Goal: Navigation & Orientation: Find specific page/section

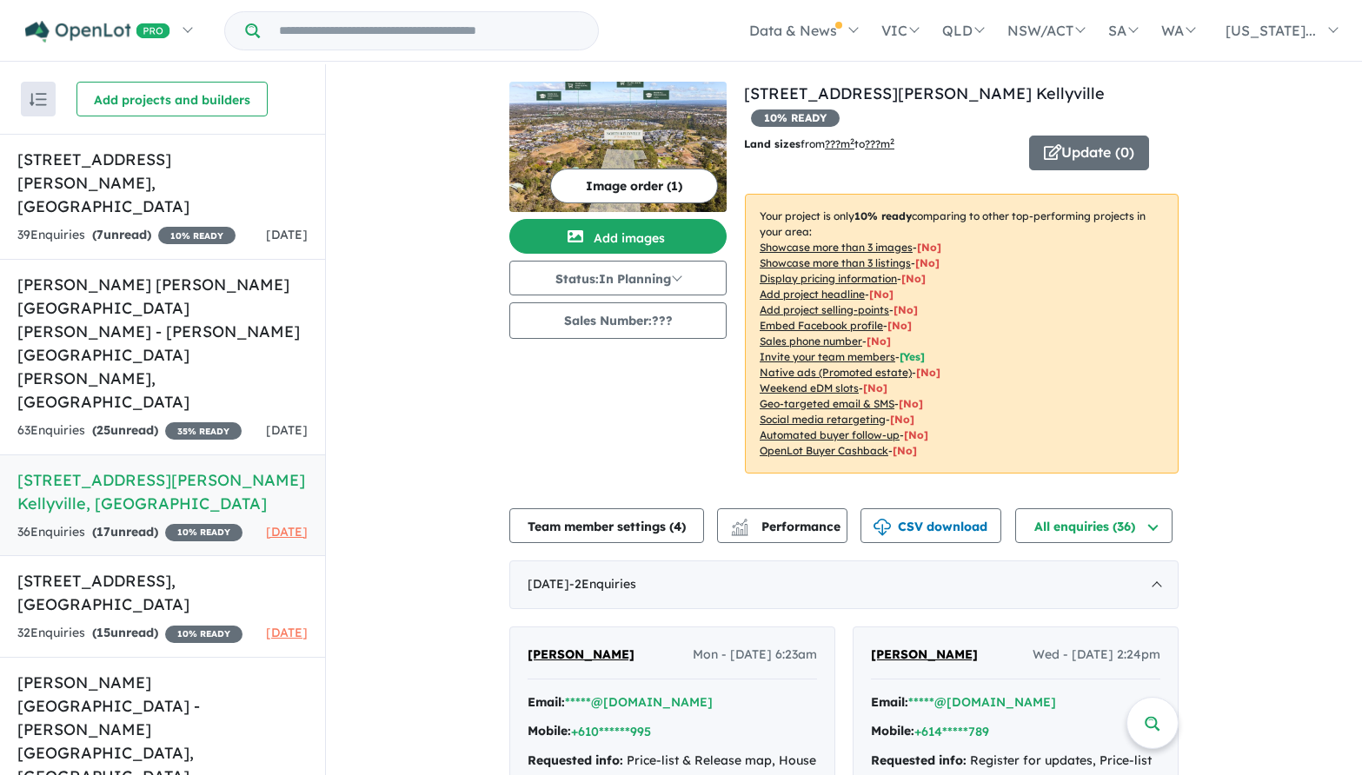
click at [225, 468] on h5 "[STREET_ADDRESS][PERSON_NAME]" at bounding box center [162, 491] width 290 height 47
click at [216, 273] on h5 "[PERSON_NAME] [PERSON_NAME][GEOGRAPHIC_DATA][PERSON_NAME] - [PERSON_NAME][GEOGR…" at bounding box center [162, 343] width 290 height 141
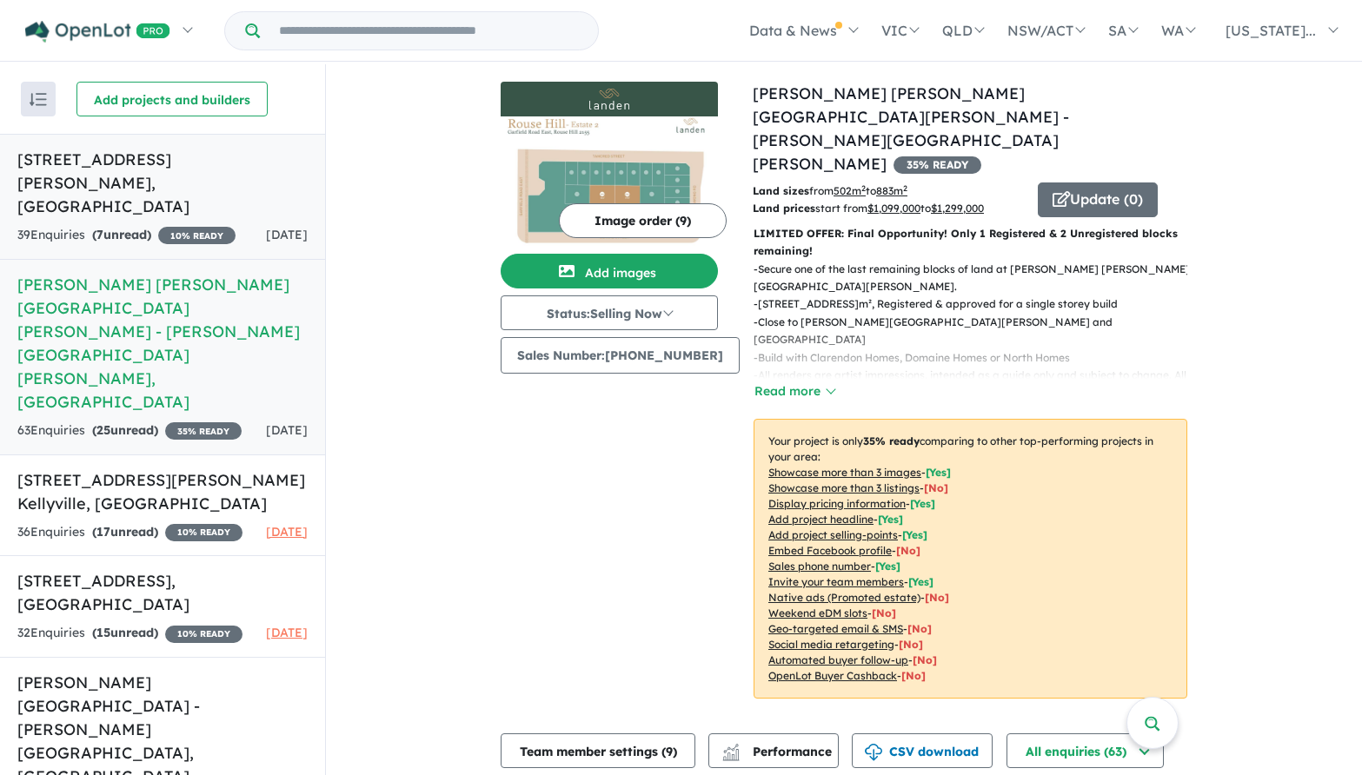
click at [182, 163] on h5 "[STREET_ADDRESS][PERSON_NAME]" at bounding box center [162, 183] width 290 height 70
